Goal: Task Accomplishment & Management: Manage account settings

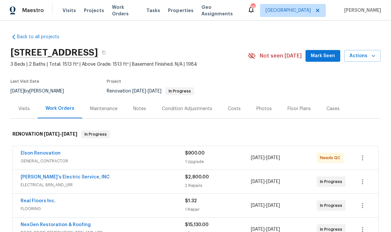
click at [194, 159] on div "1 Upgrade" at bounding box center [218, 162] width 66 height 7
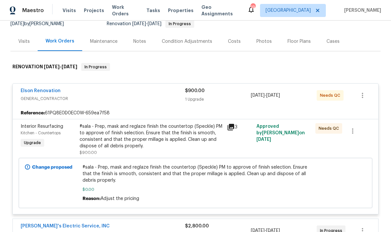
scroll to position [68, 0]
click at [174, 164] on span "#sala - Prep, mask and reglaze finish the countertop (Speckle) PM to approve of…" at bounding box center [196, 174] width 226 height 20
click at [174, 123] on div "#sala - Prep, mask and reglaze finish the countertop (Speckle) PM to approve of…" at bounding box center [151, 136] width 143 height 26
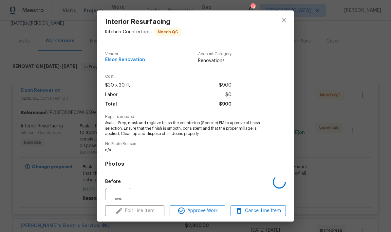
click at [176, 118] on span "Repairs needed" at bounding box center [195, 117] width 181 height 4
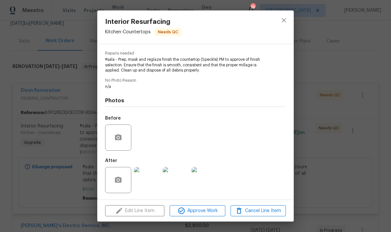
scroll to position [65, 0]
click at [199, 213] on span "Approve Work" at bounding box center [197, 211] width 51 height 8
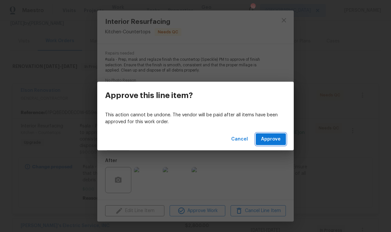
click at [275, 140] on span "Approve" at bounding box center [271, 140] width 20 height 8
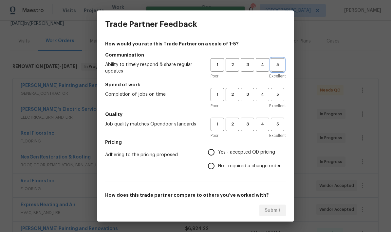
click at [278, 64] on span "5" at bounding box center [277, 65] width 12 height 8
click at [276, 127] on span "5" at bounding box center [277, 125] width 12 height 8
click at [281, 91] on span "5" at bounding box center [277, 95] width 12 height 8
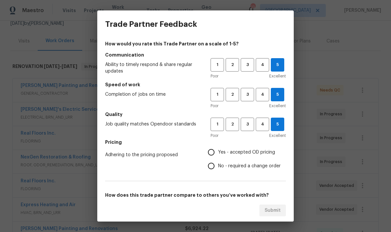
click at [213, 155] on input "Yes - accepted OD pricing" at bounding box center [211, 153] width 14 height 14
radio input "true"
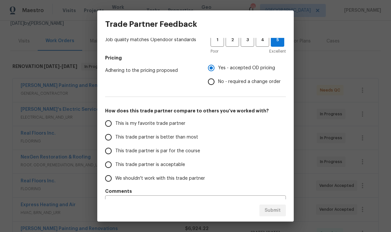
scroll to position [85, 0]
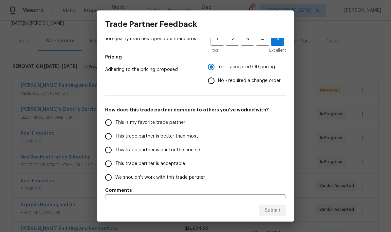
click at [110, 141] on input "This trade partner is better than most" at bounding box center [108, 137] width 14 height 14
click at [274, 215] on button "Submit" at bounding box center [272, 211] width 27 height 12
radio input "true"
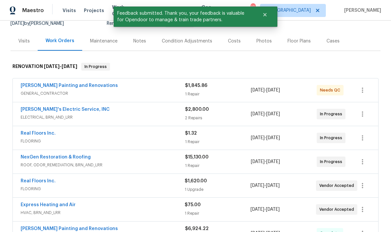
click at [280, 83] on div "[DATE] - [DATE]" at bounding box center [284, 91] width 66 height 16
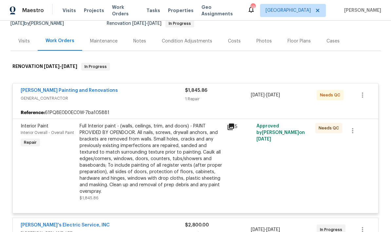
click at [183, 123] on div "Full Interior paint - (walls, ceilings, trim, and doors) - PAINT PROVIDED BY OP…" at bounding box center [151, 159] width 143 height 72
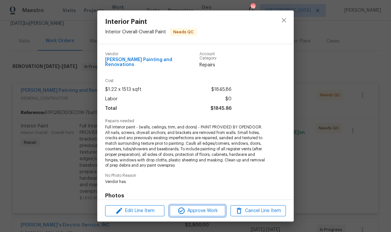
click at [198, 210] on span "Approve Work" at bounding box center [197, 211] width 51 height 8
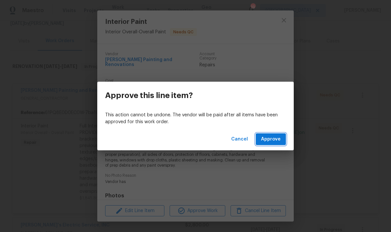
click at [273, 141] on span "Approve" at bounding box center [271, 140] width 20 height 8
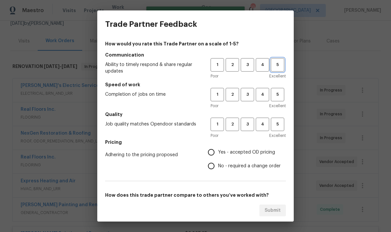
click at [277, 63] on span "5" at bounding box center [277, 65] width 12 height 8
click at [278, 95] on span "5" at bounding box center [277, 95] width 12 height 8
click at [279, 126] on span "5" at bounding box center [277, 125] width 12 height 8
click at [212, 155] on input "Yes - accepted OD pricing" at bounding box center [211, 153] width 14 height 14
radio input "true"
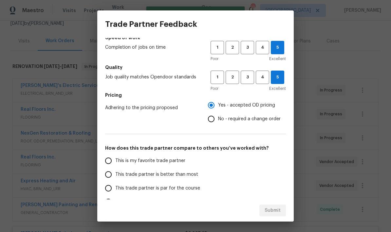
scroll to position [75, 0]
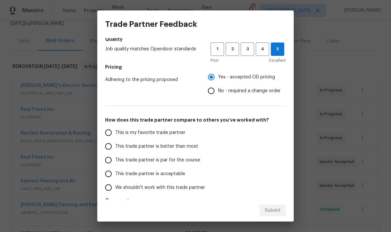
click at [112, 131] on input "This is my favorite trade partner" at bounding box center [108, 133] width 14 height 14
click at [276, 211] on span "Submit" at bounding box center [273, 211] width 16 height 8
radio input "true"
